Goal: Transaction & Acquisition: Download file/media

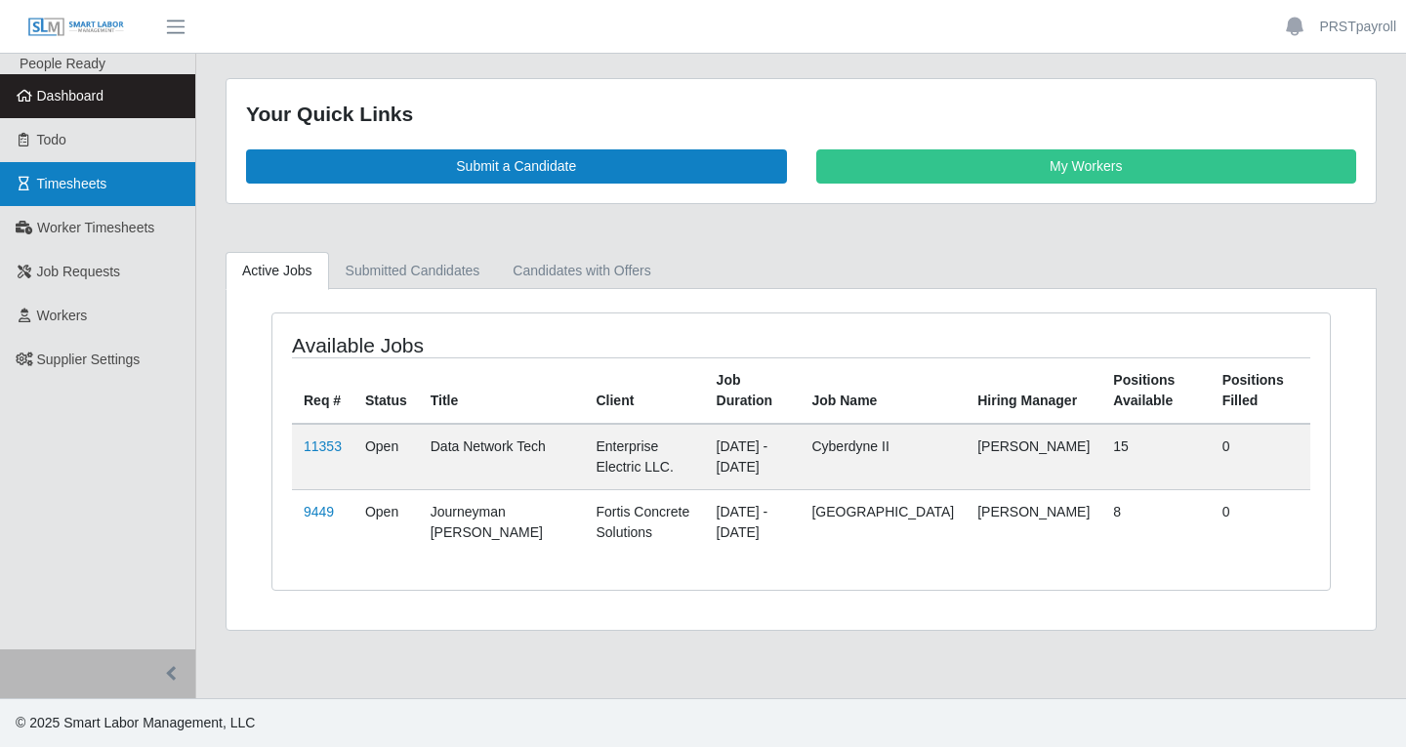
click at [42, 178] on span "Timesheets" at bounding box center [72, 184] width 70 height 16
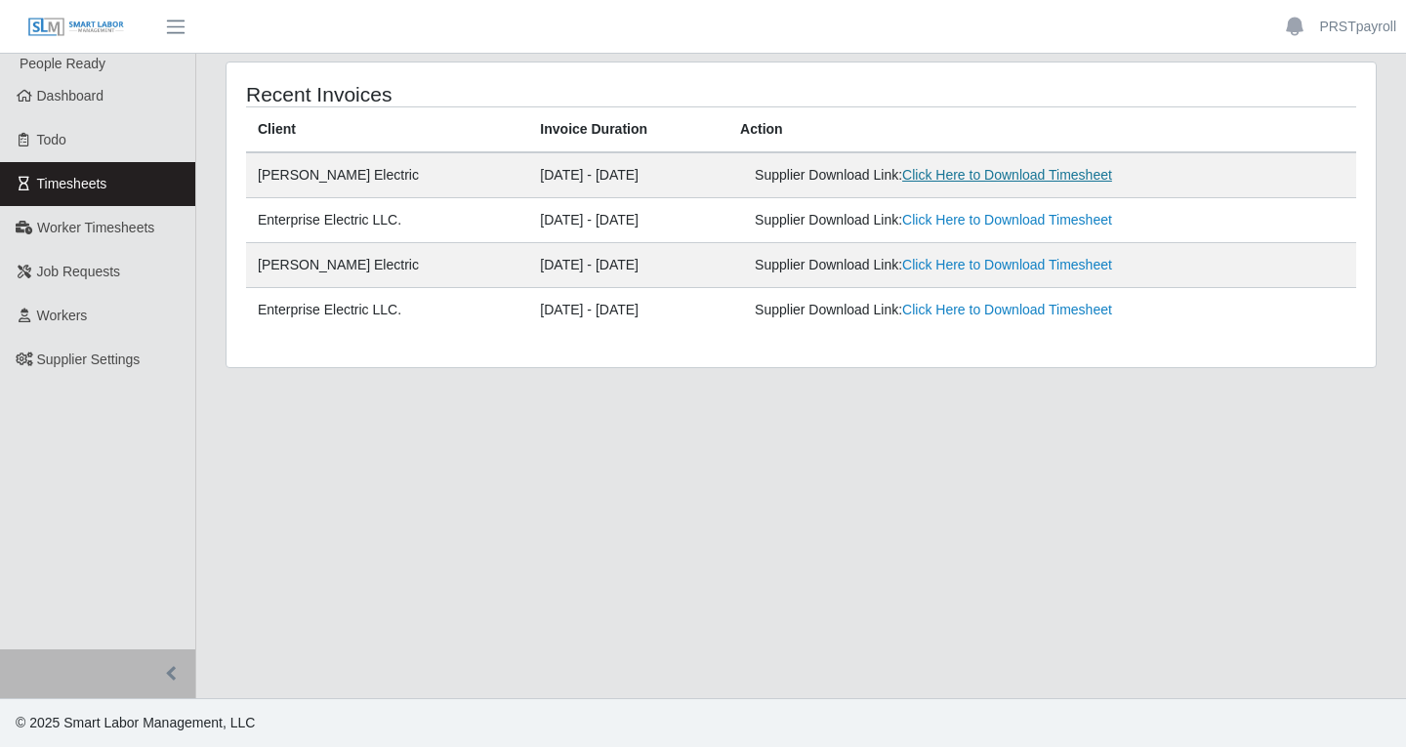
click at [982, 171] on link "Click Here to Download Timesheet" at bounding box center [1007, 175] width 210 height 16
click at [956, 223] on link "Click Here to Download Timesheet" at bounding box center [1007, 220] width 210 height 16
click at [1043, 214] on link "Click Here to Download Timesheet" at bounding box center [1007, 220] width 210 height 16
click at [1259, 468] on main "Recent Invoices Client Invoice Duration Action Stansell Electric 09/28/2025 - 1…" at bounding box center [800, 376] width 1209 height 644
